Goal: Check status: Check status

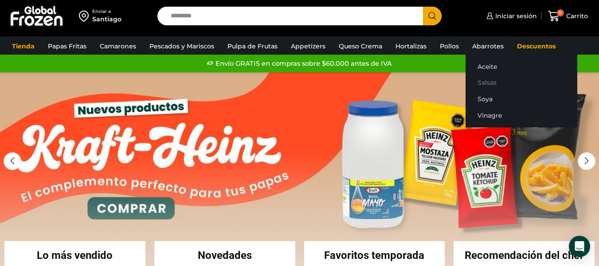
click at [484, 80] on link "Salsas" at bounding box center [522, 83] width 112 height 16
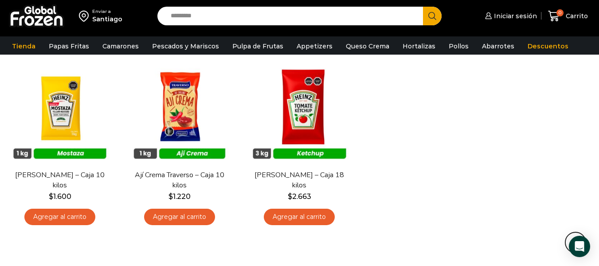
scroll to position [499, 0]
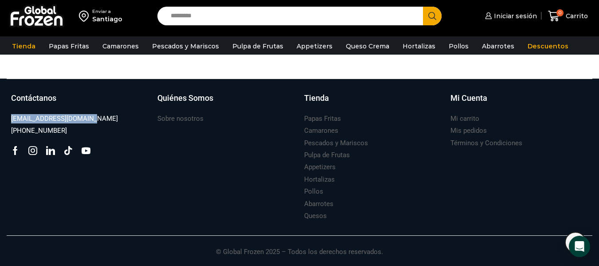
drag, startPoint x: 92, startPoint y: 119, endPoint x: 11, endPoint y: 123, distance: 81.3
click at [11, 123] on div "Contáctanos ventas@globalfrozen.com +56 9 5420 1037 Facebook Tik-tok" at bounding box center [80, 157] width 146 height 130
copy h3 "[EMAIL_ADDRESS][DOMAIN_NAME]"
click at [475, 136] on link "Mis pedidos" at bounding box center [469, 131] width 36 height 12
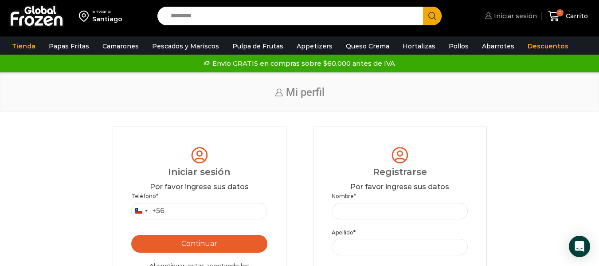
click at [509, 15] on span "Iniciar sesión" at bounding box center [514, 16] width 45 height 9
click at [205, 212] on input "Teléfono *" at bounding box center [199, 211] width 137 height 16
type input "*********"
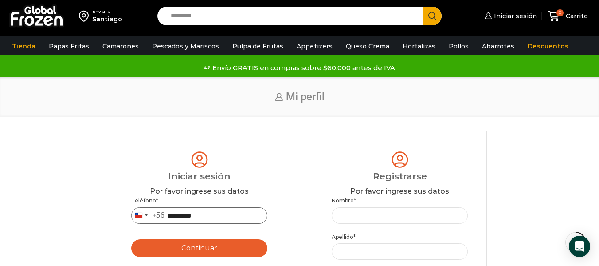
scroll to position [89, 0]
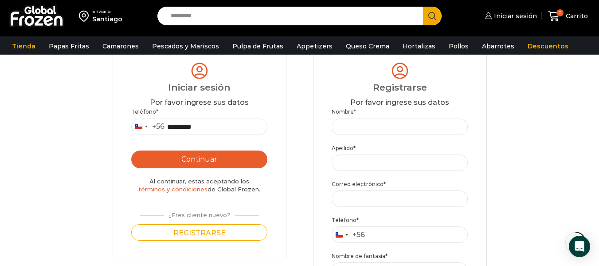
click at [217, 159] on button "Continuar" at bounding box center [199, 159] width 137 height 18
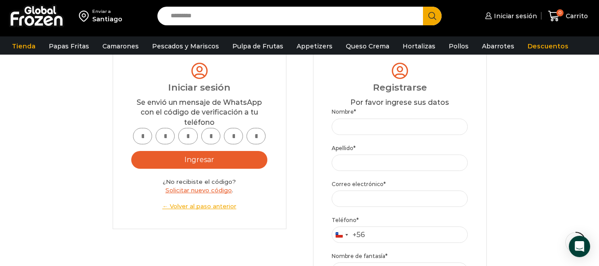
click at [145, 139] on input "text" at bounding box center [142, 136] width 19 height 16
type input "*"
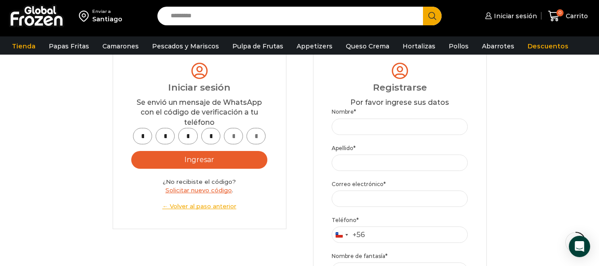
type input "*"
click at [206, 157] on button "Ingresar" at bounding box center [199, 160] width 137 height 18
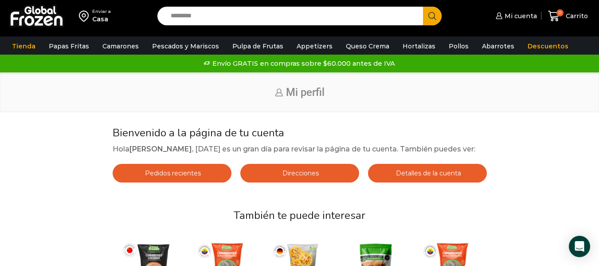
click at [190, 172] on span "Pedidos recientes" at bounding box center [172, 173] width 58 height 8
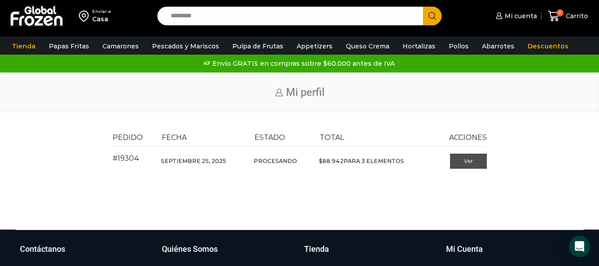
click at [469, 158] on link "Ver" at bounding box center [468, 161] width 37 height 15
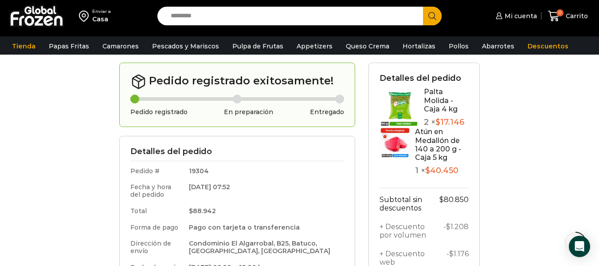
scroll to position [133, 0]
